Goal: Task Accomplishment & Management: Use online tool/utility

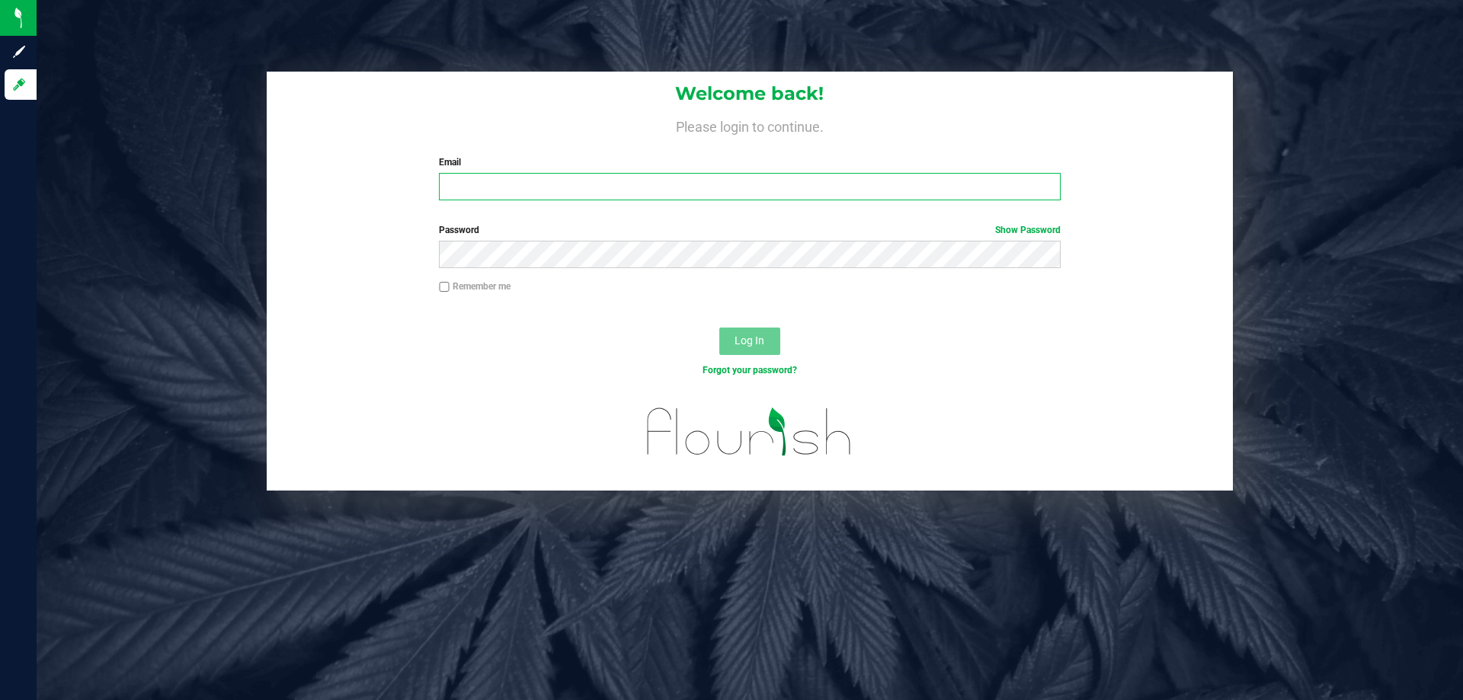
click at [641, 181] on input "Email" at bounding box center [749, 186] width 621 height 27
type input "[EMAIL_ADDRESS][DOMAIN_NAME]"
click at [719, 328] on button "Log In" at bounding box center [749, 341] width 61 height 27
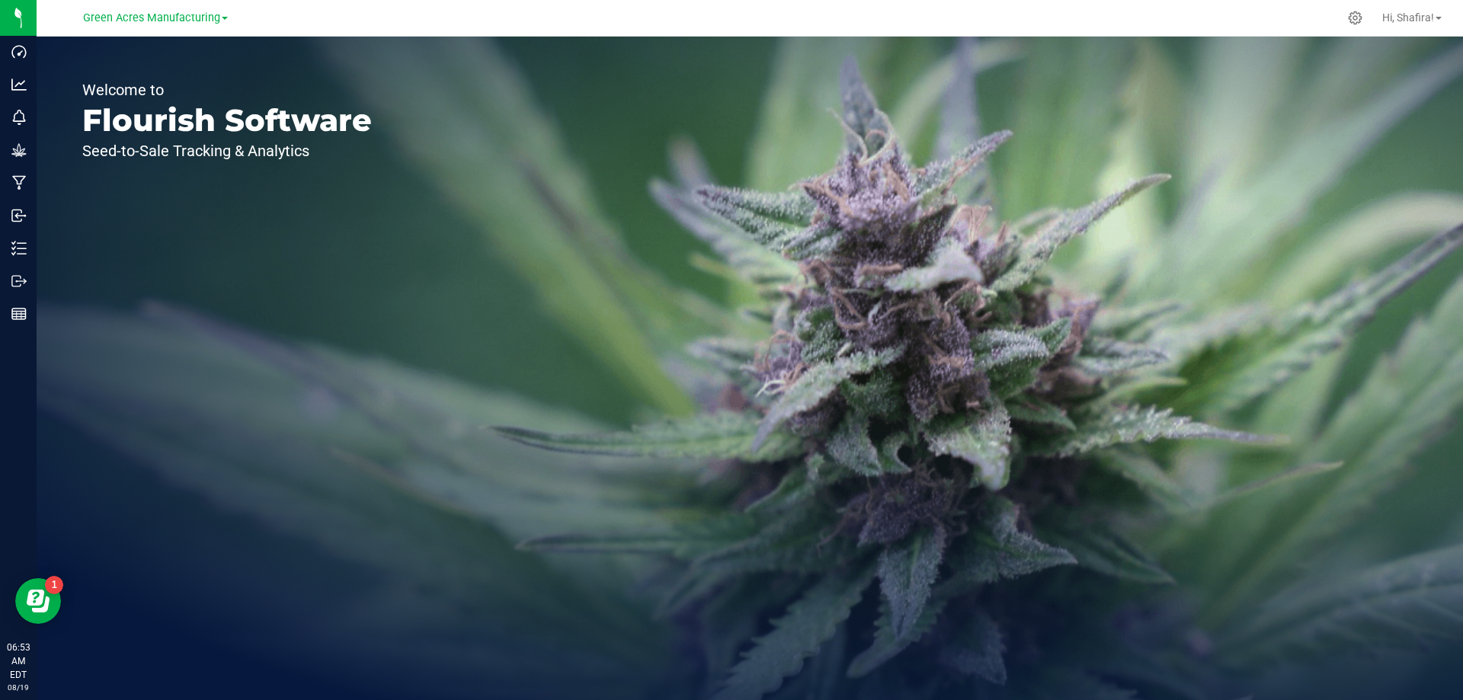
click at [143, 10] on link "Green Acres Manufacturing" at bounding box center [155, 17] width 145 height 14
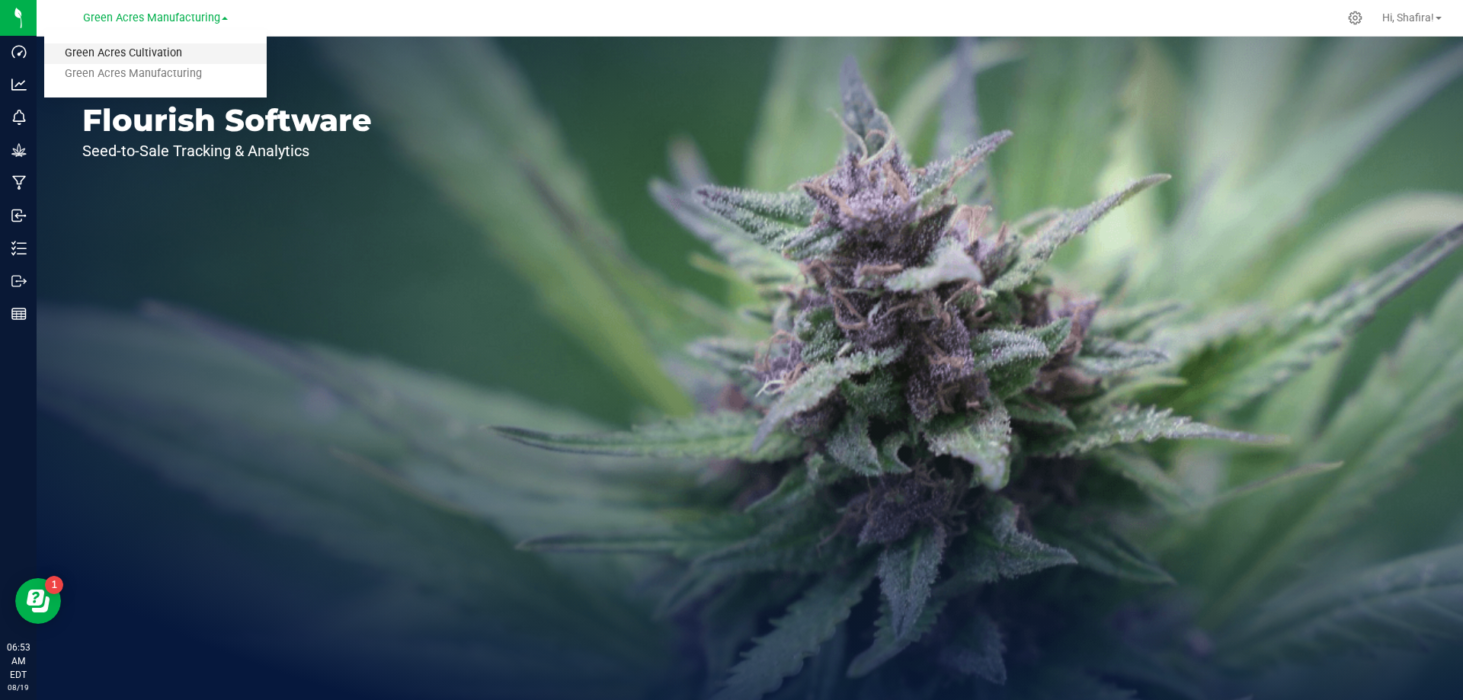
click at [135, 62] on link "Green Acres Cultivation" at bounding box center [155, 53] width 222 height 21
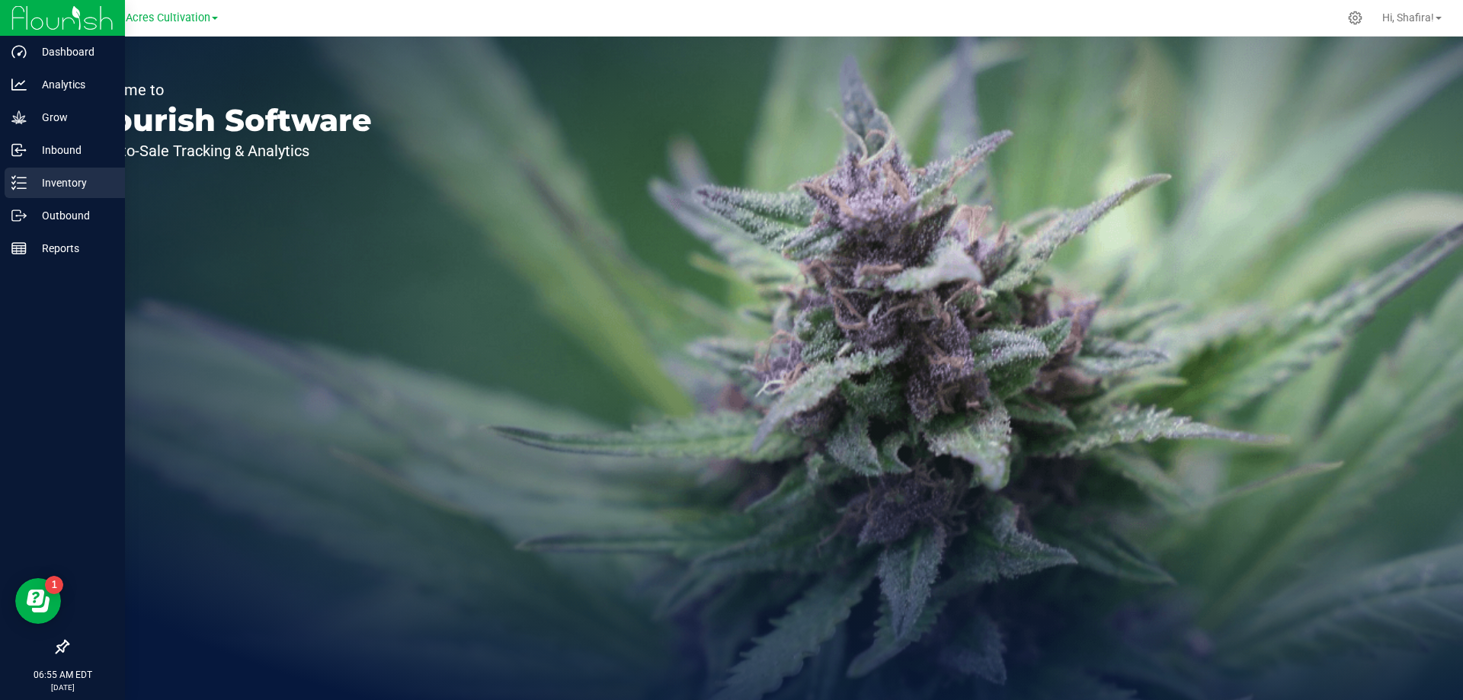
click at [24, 181] on icon at bounding box center [18, 182] width 15 height 15
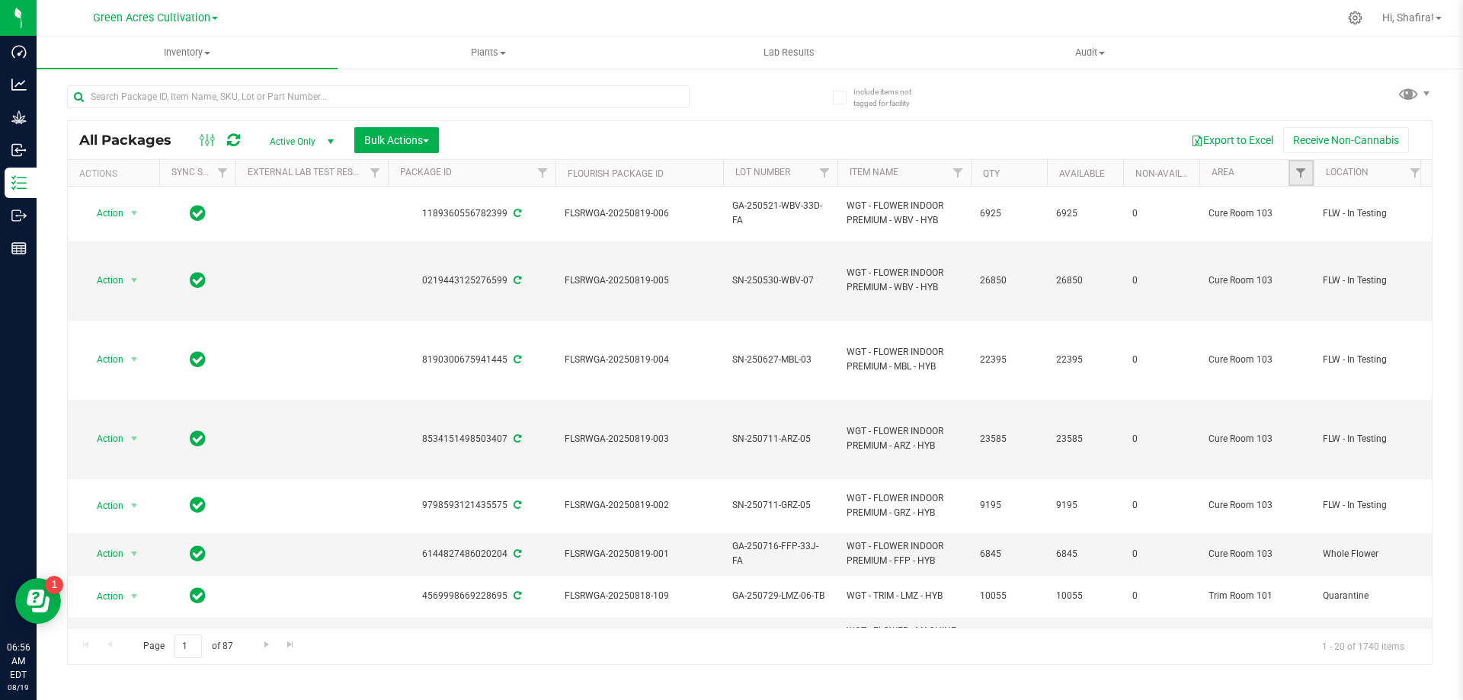
click at [1293, 173] on link "Filter" at bounding box center [1300, 173] width 25 height 26
type input "TR"
click at [1337, 346] on span "Trim Room 101" at bounding box center [1351, 345] width 63 height 9
click at [1313, 346] on input "Trim Room 101" at bounding box center [1308, 346] width 10 height 10
checkbox input "true"
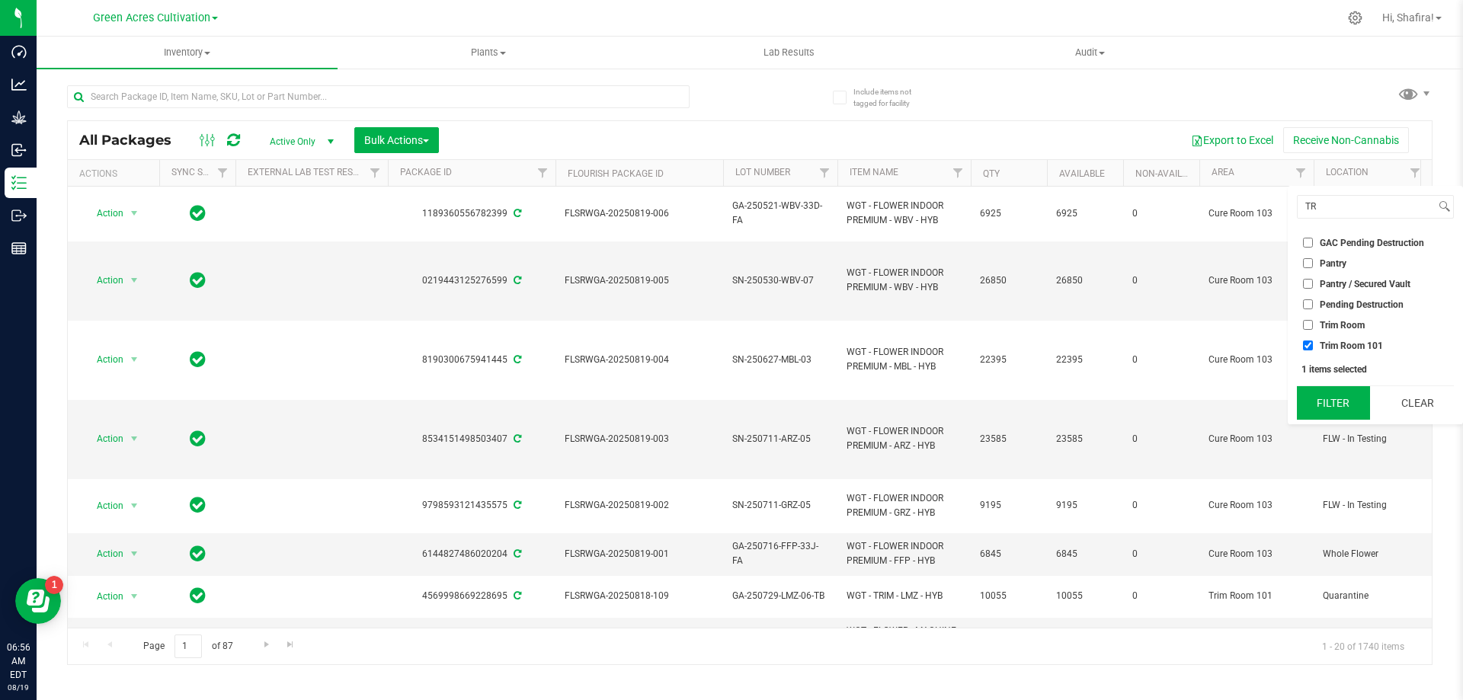
click at [1331, 399] on button "Filter" at bounding box center [1333, 403] width 73 height 34
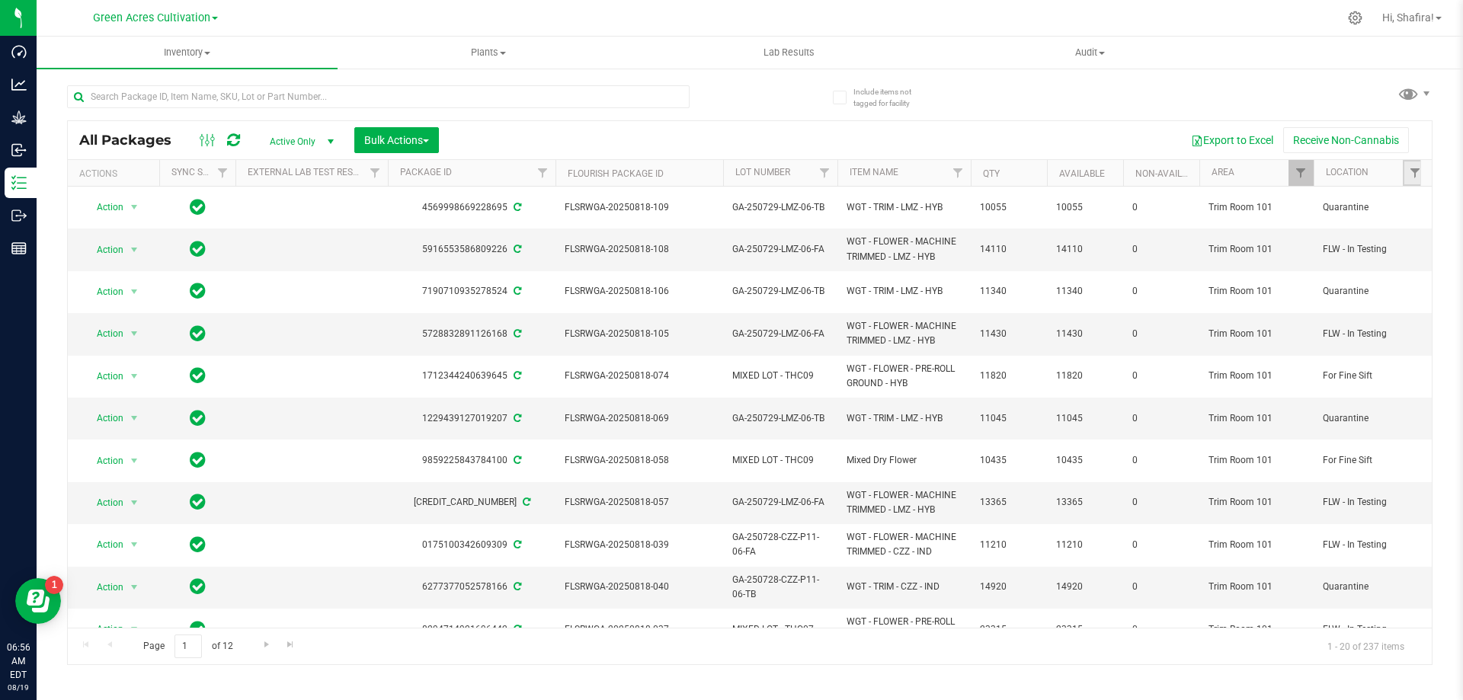
click at [1407, 179] on link "Filter" at bounding box center [1415, 173] width 25 height 26
type input "FOR"
click at [1304, 307] on input "For Grind" at bounding box center [1308, 304] width 10 height 10
checkbox input "true"
click at [1311, 380] on button "Filter" at bounding box center [1333, 383] width 73 height 34
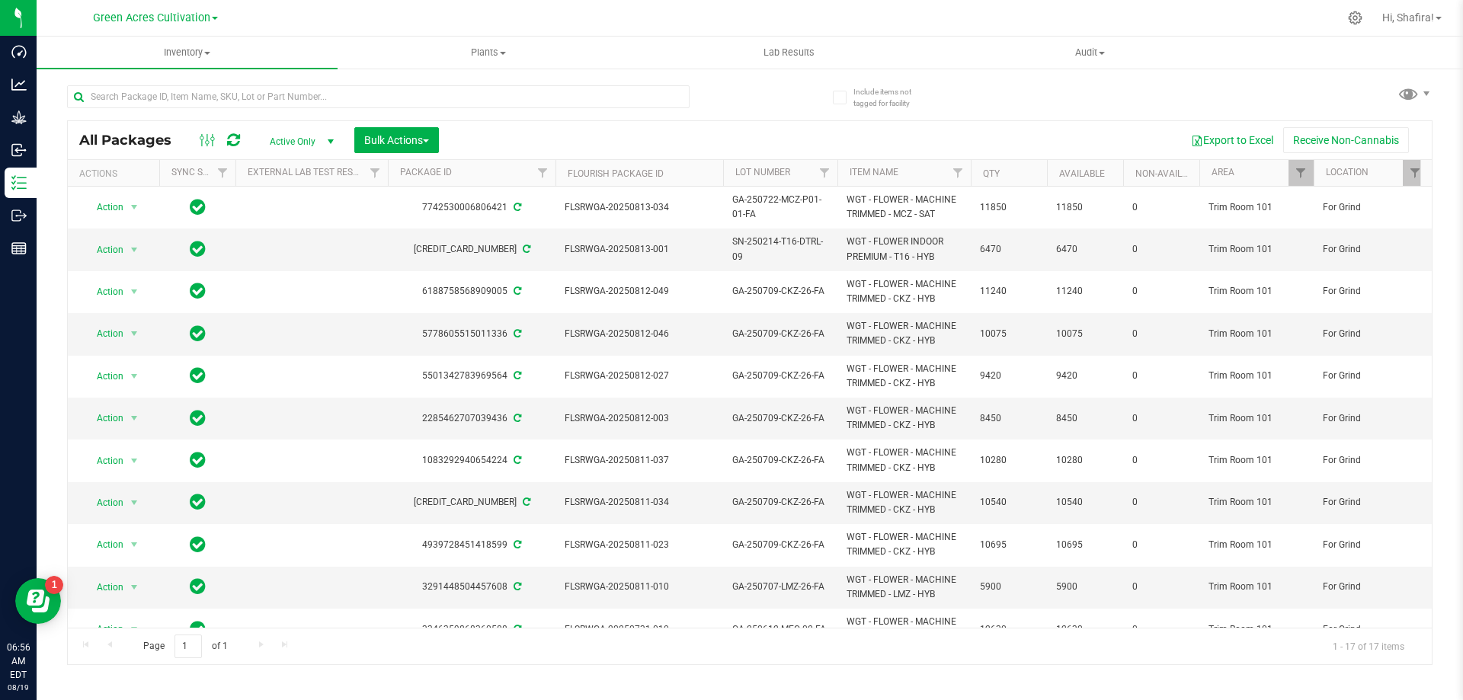
click at [918, 172] on th "Item Name" at bounding box center [903, 173] width 133 height 27
click at [1213, 131] on button "Export to Excel" at bounding box center [1232, 140] width 102 height 26
